Goal: Check status

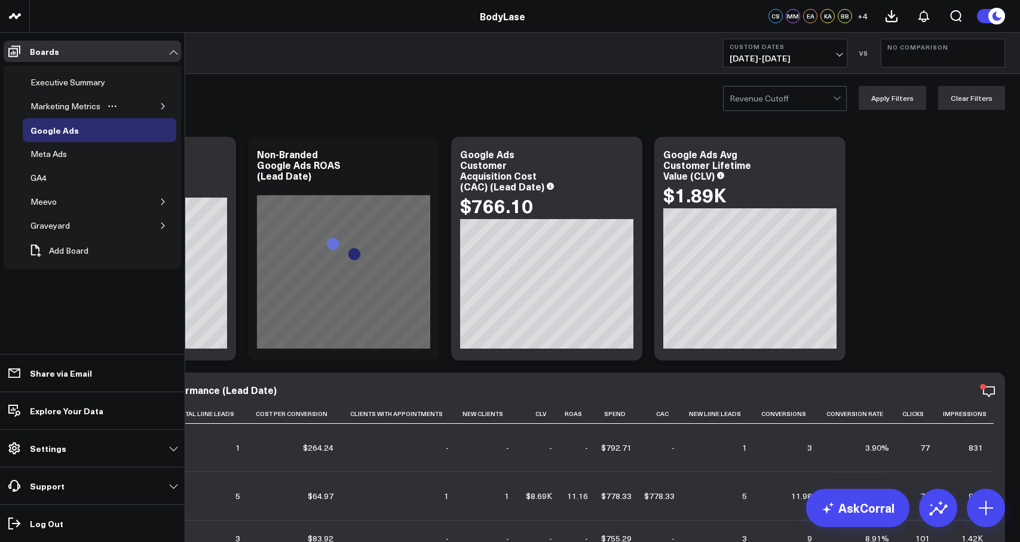
click at [159, 100] on button "button" at bounding box center [163, 106] width 12 height 12
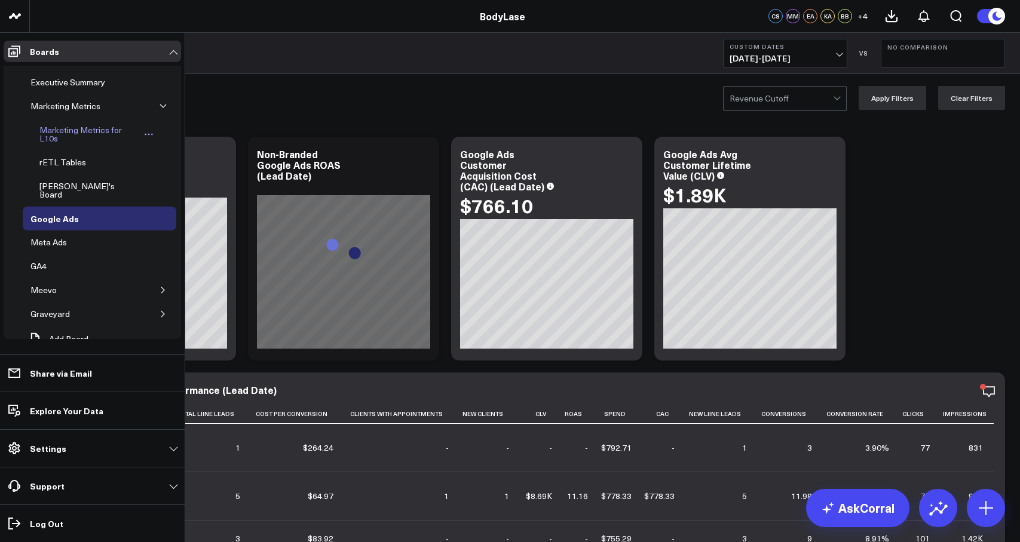
click at [74, 131] on div "Marketing Metrics for L10s" at bounding box center [87, 134] width 103 height 23
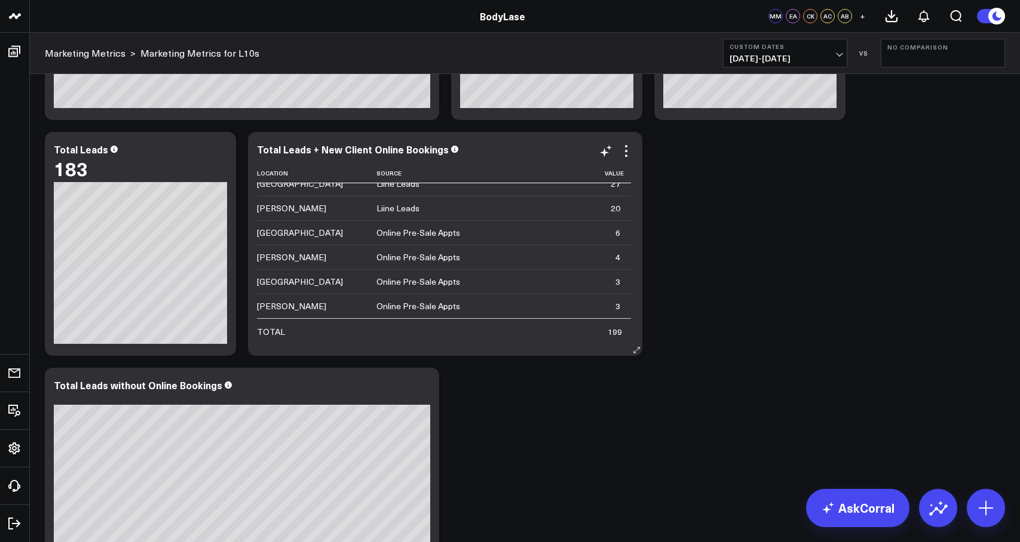
scroll to position [194, 0]
click at [813, 60] on span "[DATE] - [DATE]" at bounding box center [784, 59] width 111 height 10
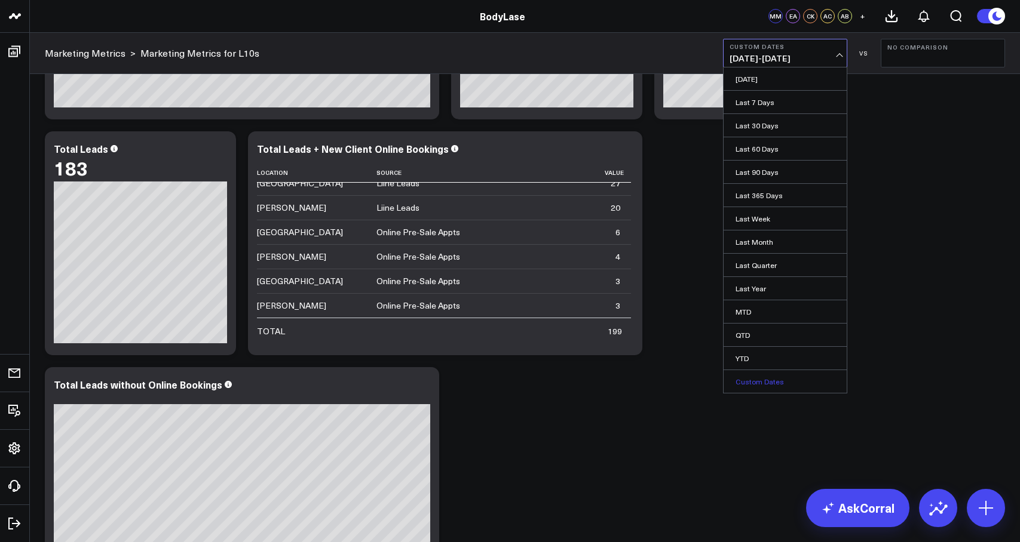
click at [772, 377] on link "Custom Dates" at bounding box center [784, 381] width 123 height 23
select select "9"
select select "2025"
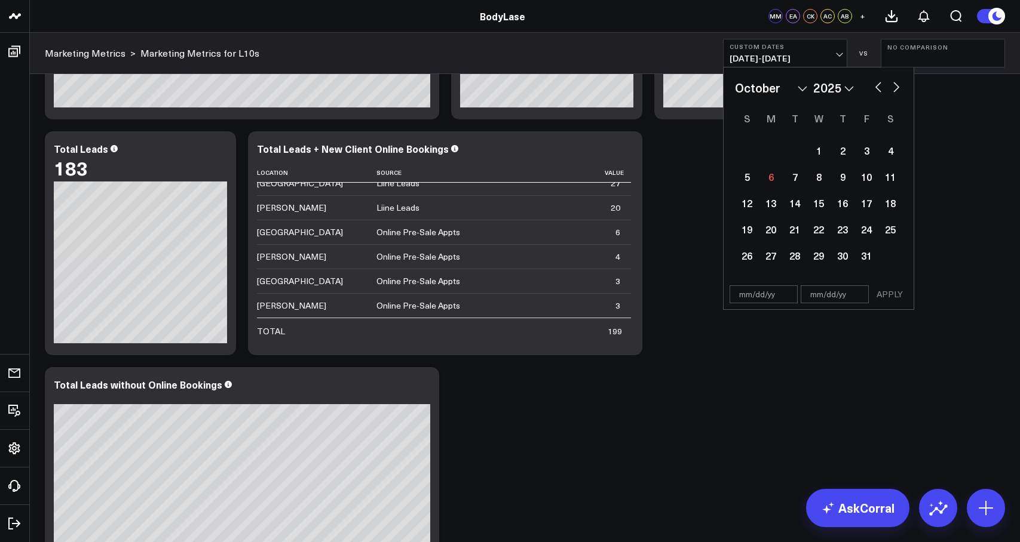
click at [783, 93] on select "January February March April May June July August September October November De…" at bounding box center [771, 88] width 72 height 18
select select "8"
select select "2025"
click at [770, 257] on div "29" at bounding box center [771, 256] width 24 height 24
type input "[DATE]"
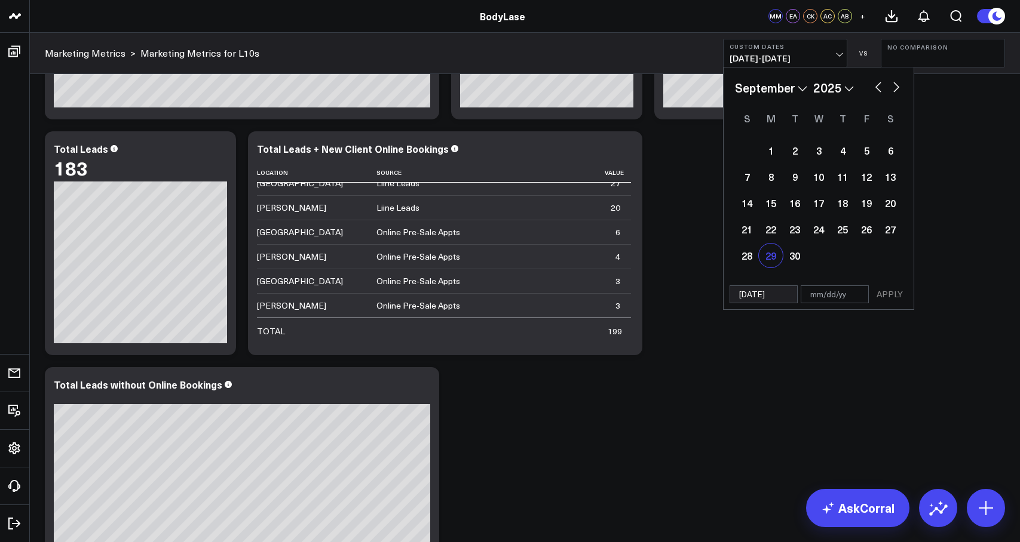
select select "8"
select select "2025"
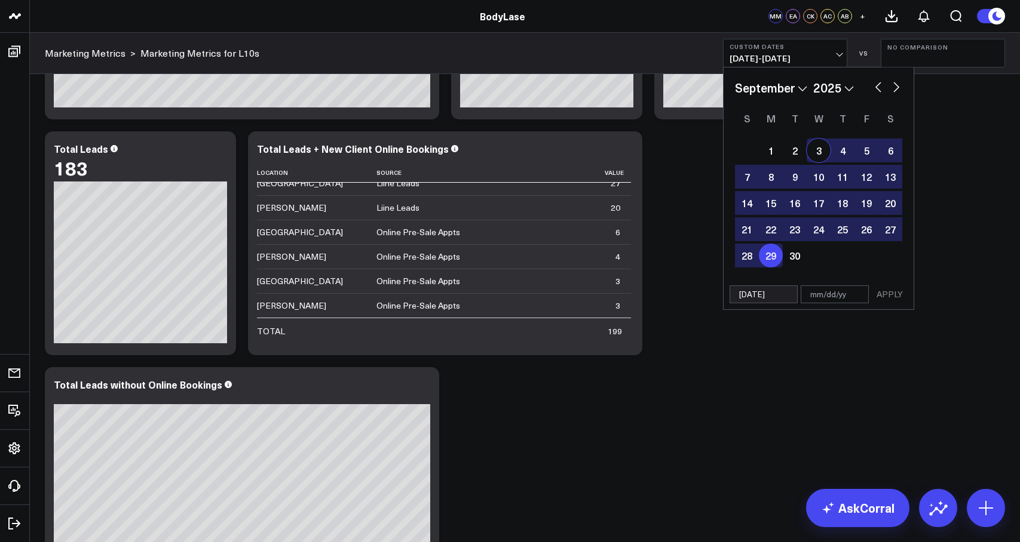
click at [796, 88] on select "January February March April May June July August September October November De…" at bounding box center [771, 88] width 72 height 18
select select "9"
select select "2025"
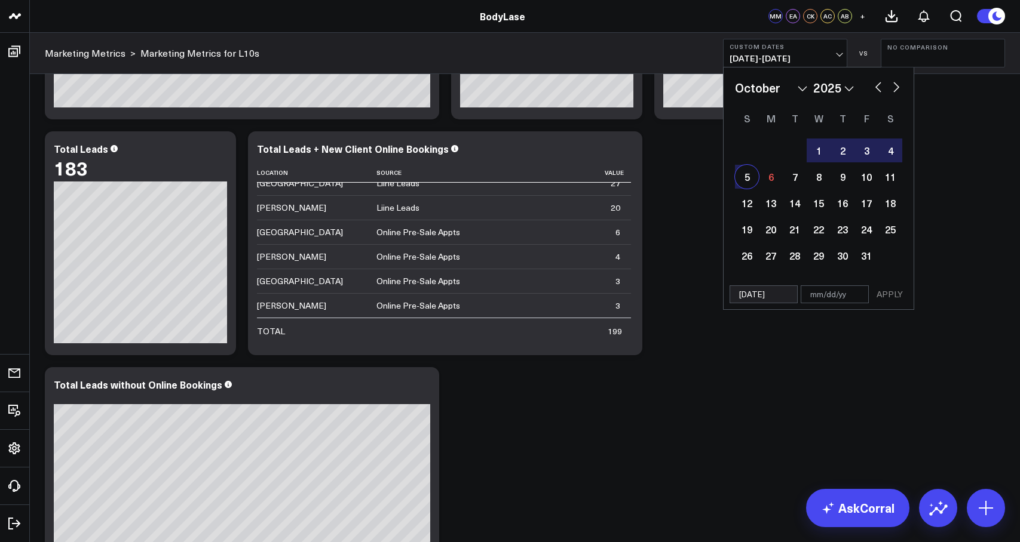
click at [750, 176] on div "5" at bounding box center [747, 177] width 24 height 24
type input "[DATE]"
select select "9"
select select "2025"
click at [886, 294] on button "APPLY" at bounding box center [889, 294] width 36 height 18
